Goal: Find specific page/section: Find specific page/section

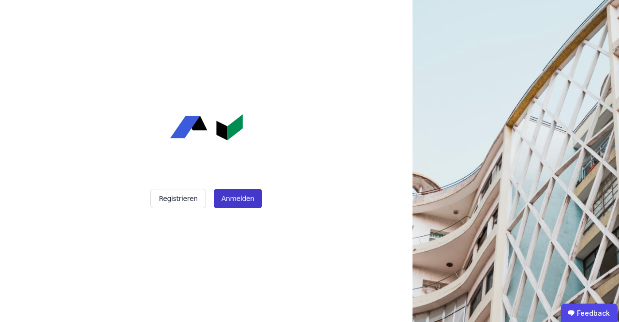
click at [236, 198] on button "Anmelden" at bounding box center [238, 198] width 48 height 19
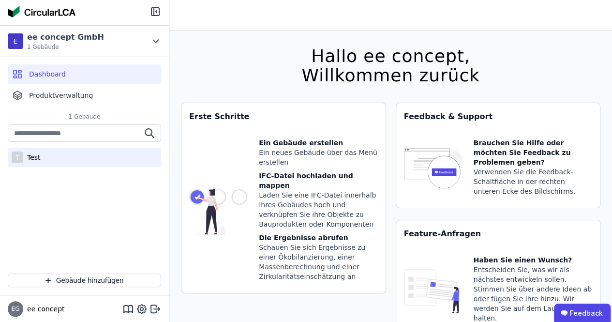
click at [40, 157] on div "T Test" at bounding box center [84, 157] width 153 height 19
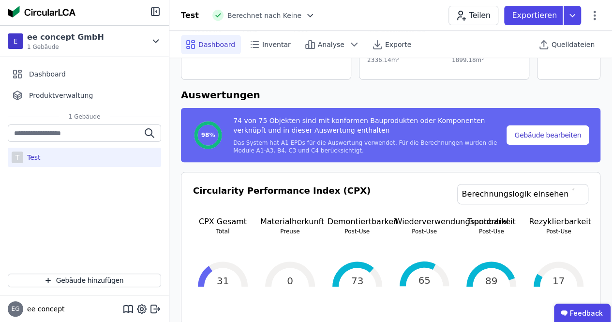
scroll to position [145, 0]
